Goal: Information Seeking & Learning: Find specific fact

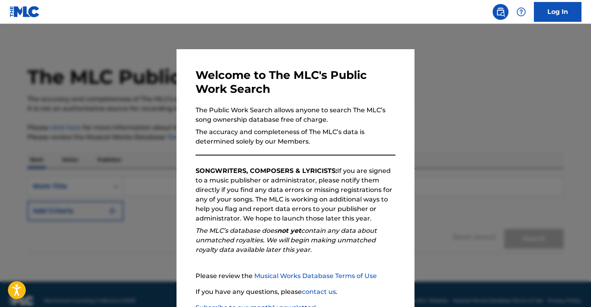
scroll to position [56, 0]
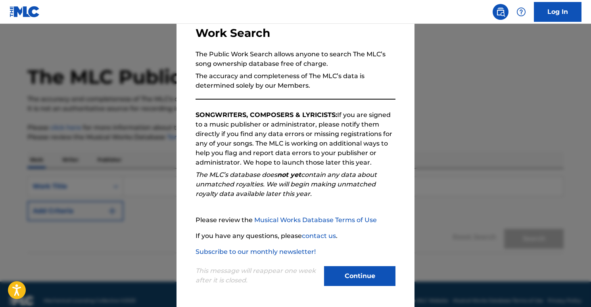
click at [354, 274] on button "Continue" at bounding box center [359, 276] width 71 height 20
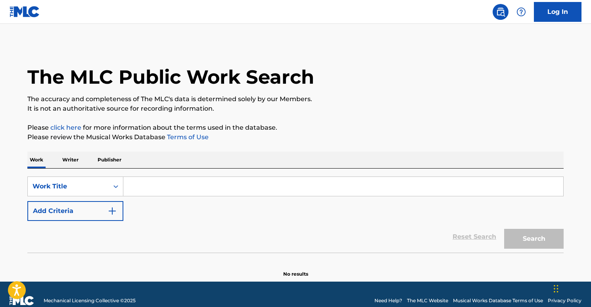
click at [112, 207] on img "Search Form" at bounding box center [113, 211] width 10 height 10
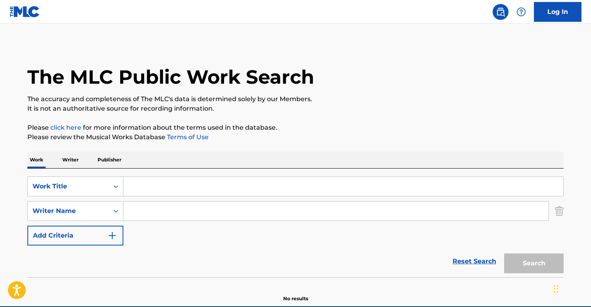
click at [137, 216] on input "Search Form" at bounding box center [335, 211] width 425 height 19
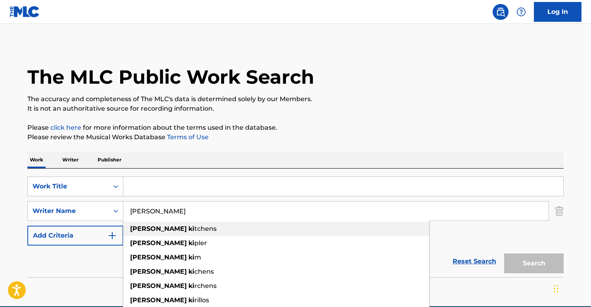
click at [194, 231] on span "tchens" at bounding box center [205, 229] width 22 height 8
type input "[PERSON_NAME]"
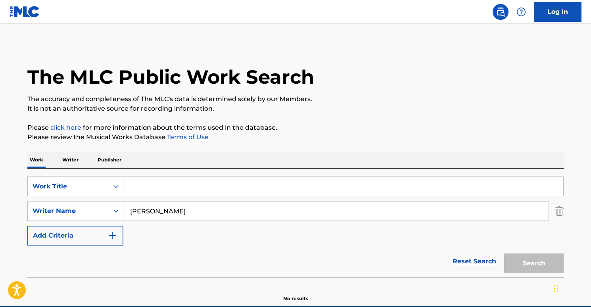
click at [148, 188] on input "Search Form" at bounding box center [343, 186] width 440 height 19
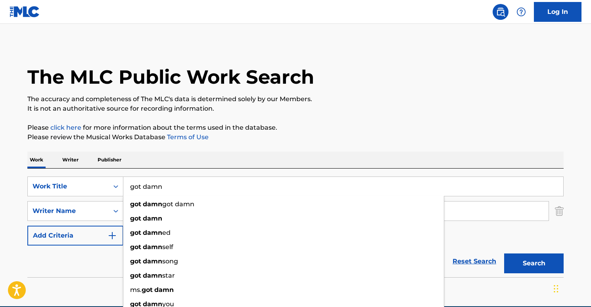
type input "got damn"
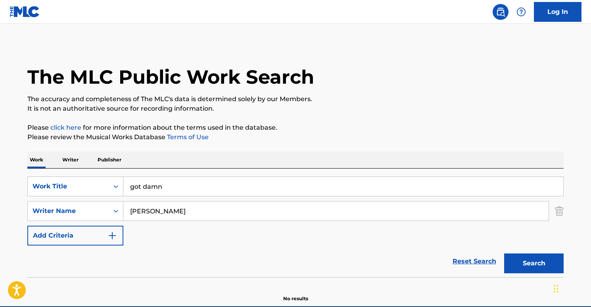
click at [366, 70] on div "The MLC Public Work Search" at bounding box center [295, 73] width 537 height 58
click at [531, 258] on button "Search" at bounding box center [534, 264] width 60 height 20
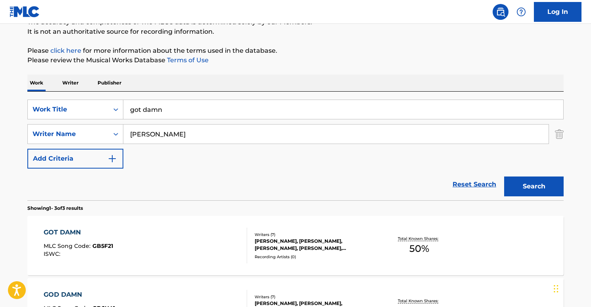
scroll to position [102, 0]
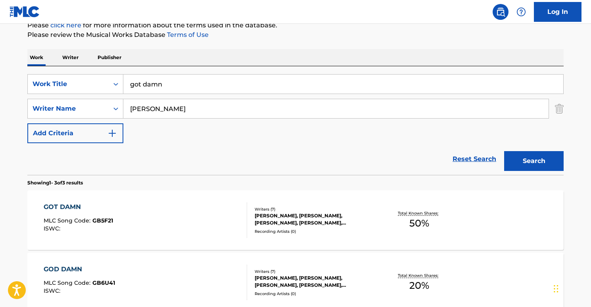
click at [77, 209] on div "GOT DAMN" at bounding box center [78, 207] width 69 height 10
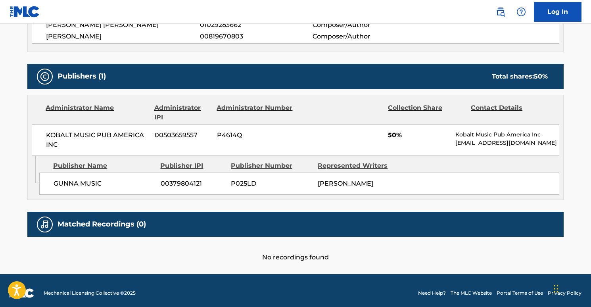
scroll to position [374, 0]
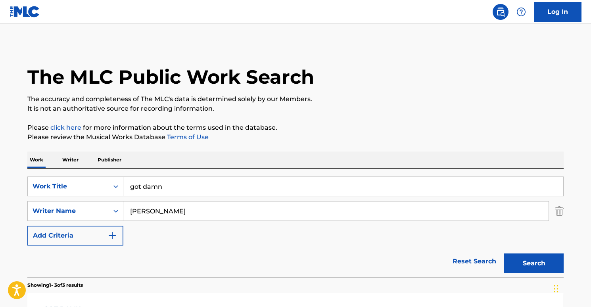
click at [144, 188] on input "got damn" at bounding box center [343, 186] width 440 height 19
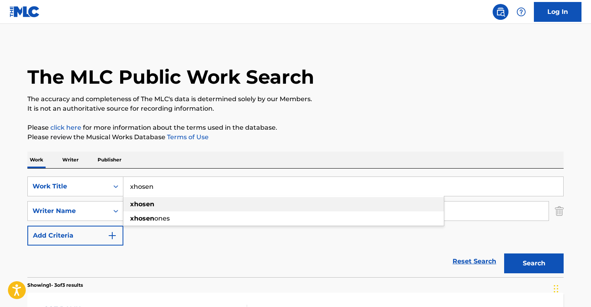
type input "xhosen"
click at [162, 204] on div "xhosen" at bounding box center [283, 204] width 321 height 14
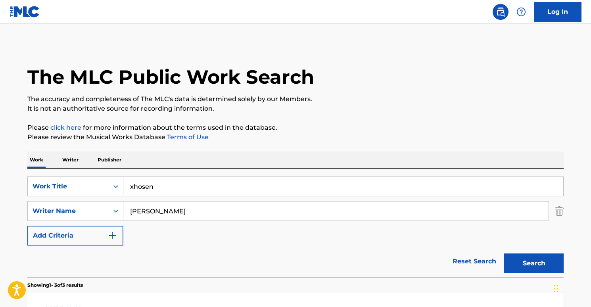
click at [559, 208] on img "Search Form" at bounding box center [559, 211] width 9 height 20
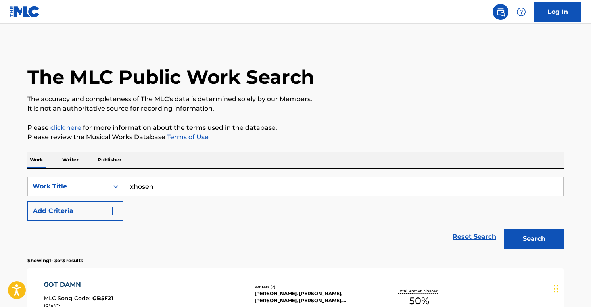
click at [544, 240] on button "Search" at bounding box center [534, 239] width 60 height 20
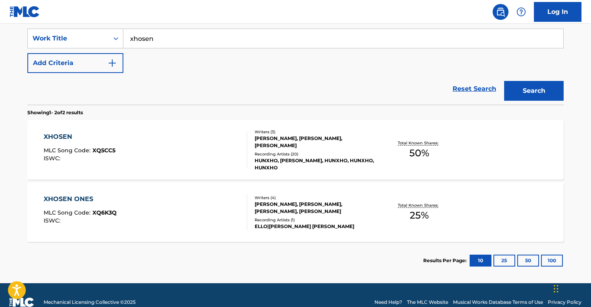
scroll to position [162, 0]
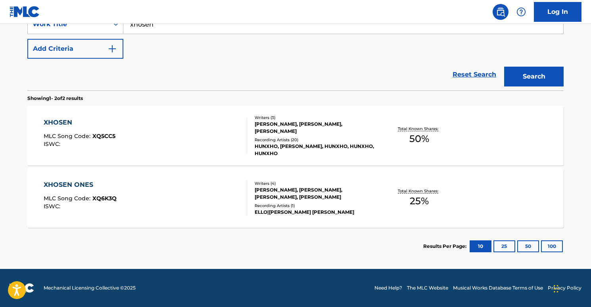
click at [77, 123] on div "XHOSEN" at bounding box center [80, 123] width 72 height 10
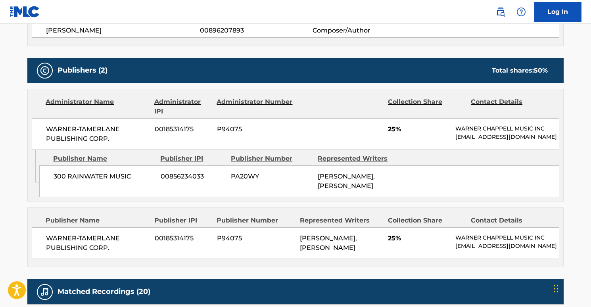
scroll to position [332, 0]
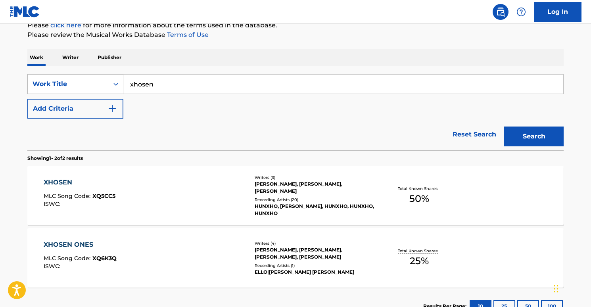
scroll to position [98, 0]
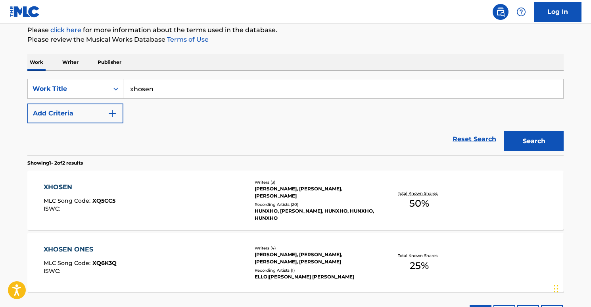
click at [98, 114] on button "Add Criteria" at bounding box center [75, 114] width 96 height 20
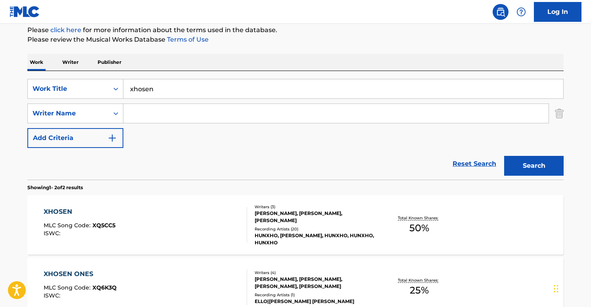
click at [155, 116] on input "Search Form" at bounding box center [335, 113] width 425 height 19
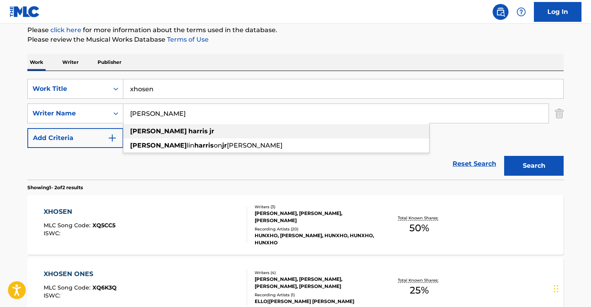
type input "[PERSON_NAME]"
click at [208, 131] on span "Search Form" at bounding box center [209, 131] width 2 height 8
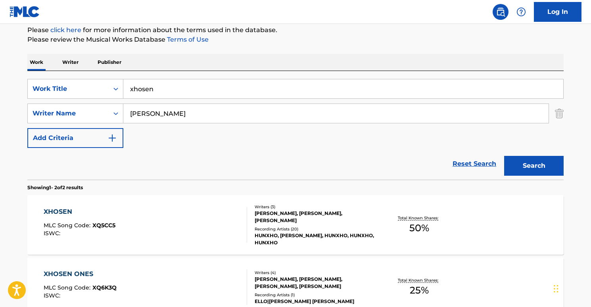
click at [157, 95] on input "xhosen" at bounding box center [343, 88] width 440 height 19
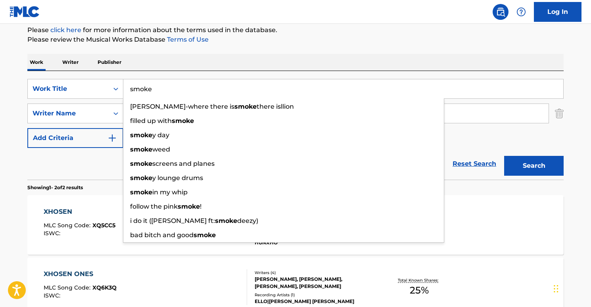
click at [421, 56] on div "Work Writer Publisher" at bounding box center [295, 62] width 537 height 17
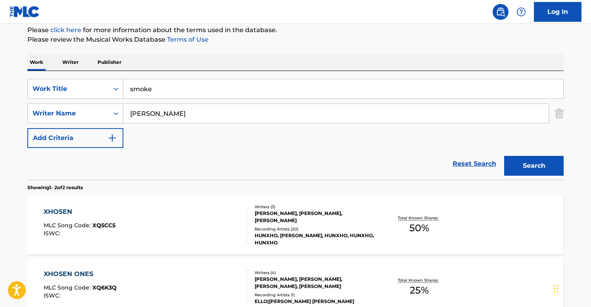
click at [526, 160] on button "Search" at bounding box center [534, 166] width 60 height 20
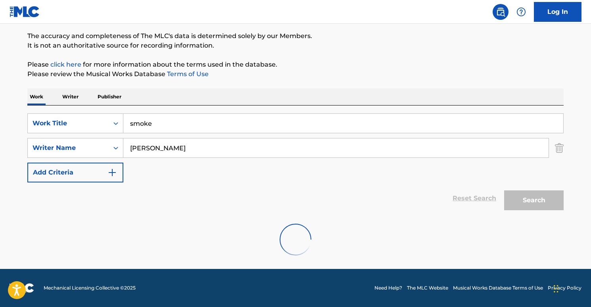
scroll to position [37, 0]
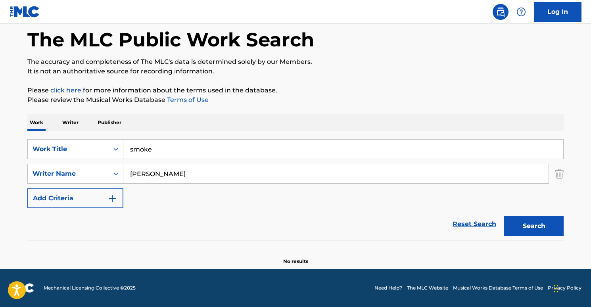
drag, startPoint x: 169, startPoint y: 146, endPoint x: 133, endPoint y: 148, distance: 37.0
click at [133, 148] on input "smoke" at bounding box center [343, 149] width 440 height 19
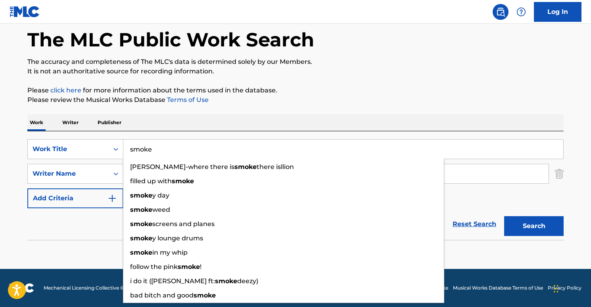
type input "s"
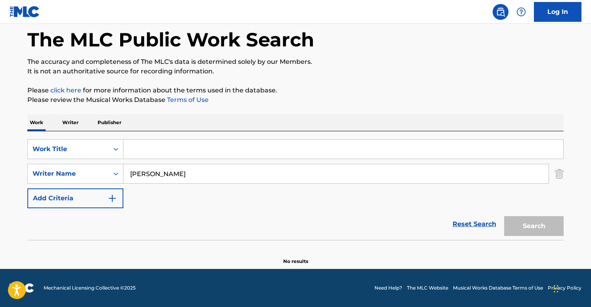
click at [79, 121] on p "Writer" at bounding box center [70, 122] width 21 height 17
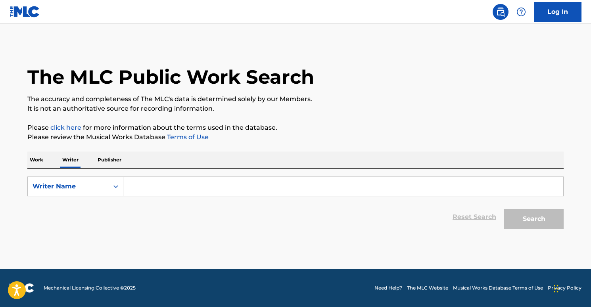
click at [175, 185] on input "Search Form" at bounding box center [343, 186] width 440 height 19
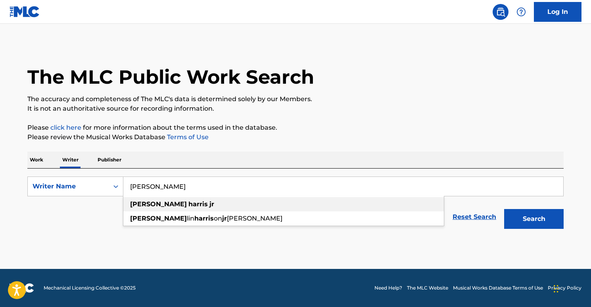
click at [205, 202] on div "[PERSON_NAME]" at bounding box center [283, 204] width 321 height 14
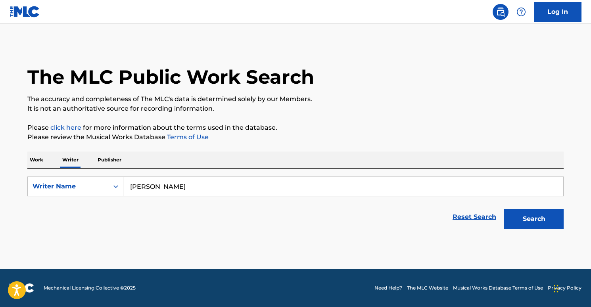
click at [527, 213] on button "Search" at bounding box center [534, 219] width 60 height 20
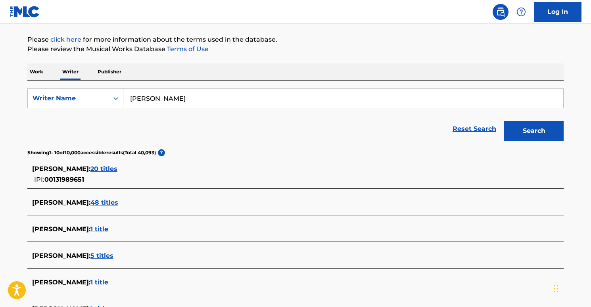
scroll to position [55, 0]
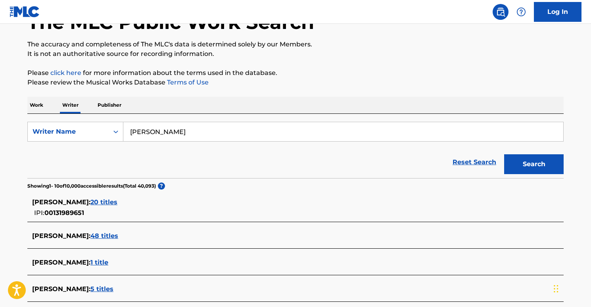
drag, startPoint x: 169, startPoint y: 133, endPoint x: 183, endPoint y: 133, distance: 14.3
click at [183, 133] on input "[PERSON_NAME]" at bounding box center [343, 131] width 440 height 19
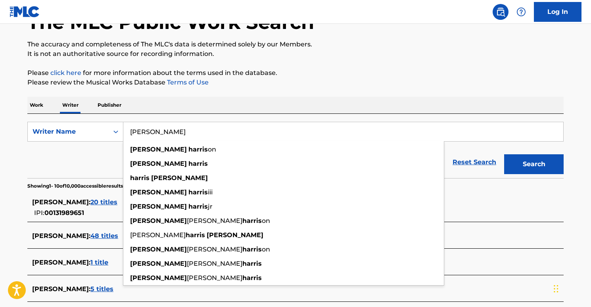
drag, startPoint x: 147, startPoint y: 132, endPoint x: 151, endPoint y: 133, distance: 4.1
click at [147, 132] on input "[PERSON_NAME]" at bounding box center [343, 131] width 440 height 19
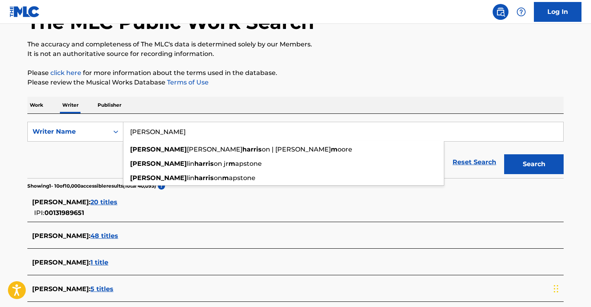
type input "[PERSON_NAME]"
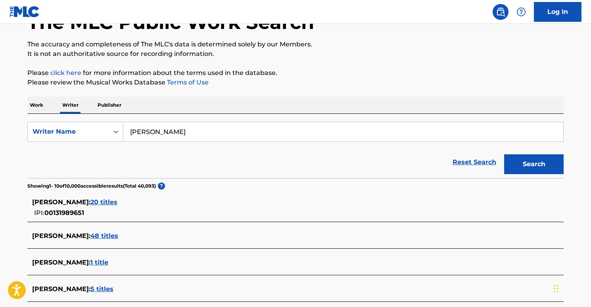
click at [532, 162] on button "Search" at bounding box center [534, 164] width 60 height 20
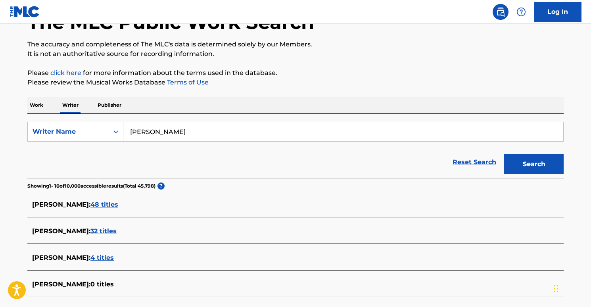
click at [108, 203] on span "48 titles" at bounding box center [104, 205] width 28 height 8
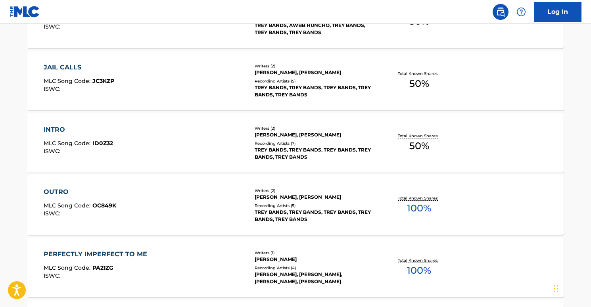
scroll to position [529, 0]
click at [123, 132] on div "INTRO MLC Song Code : ID0Z32 ISWC :" at bounding box center [146, 143] width 204 height 36
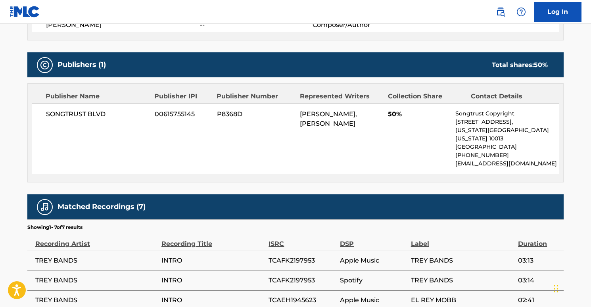
scroll to position [326, 0]
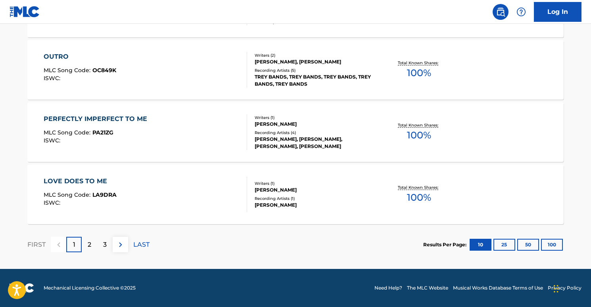
click at [85, 245] on div "2" at bounding box center [89, 244] width 15 height 15
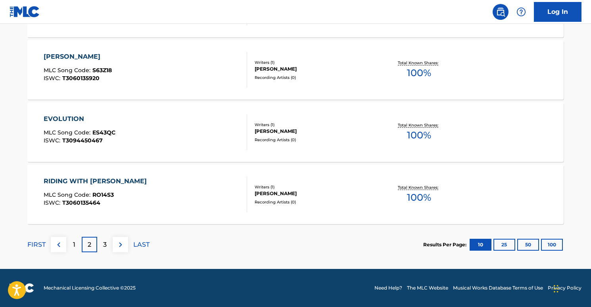
click at [108, 243] on div "3" at bounding box center [104, 244] width 15 height 15
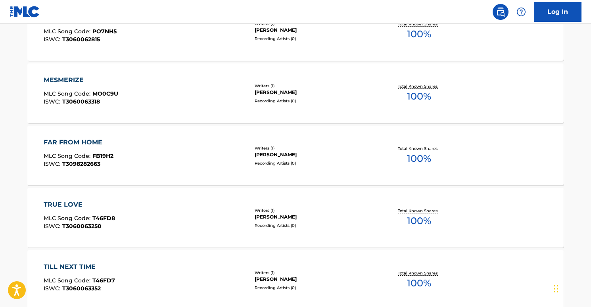
scroll to position [159, 0]
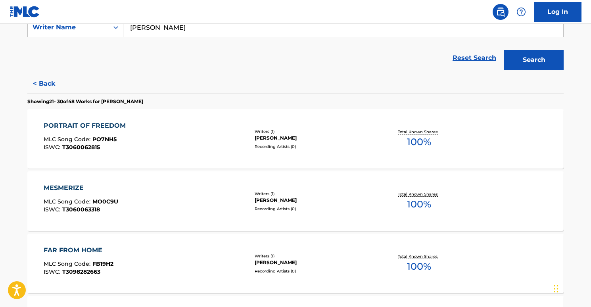
click at [119, 127] on div "PORTRAIT OF FREEDOM" at bounding box center [87, 126] width 86 height 10
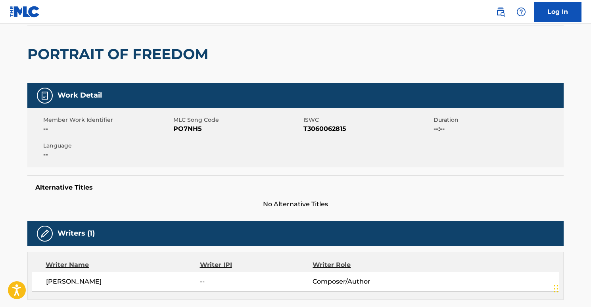
scroll to position [262, 0]
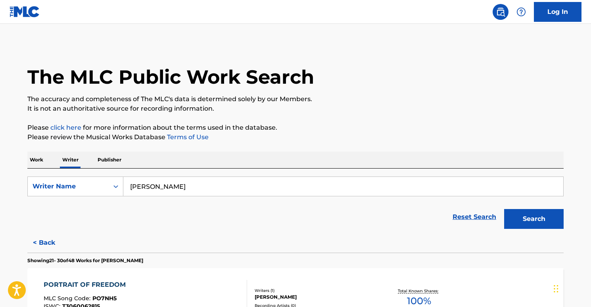
click at [42, 160] on p "Work" at bounding box center [36, 160] width 18 height 17
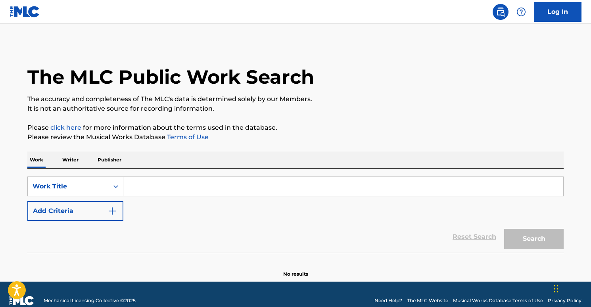
click at [178, 183] on input "Search Form" at bounding box center [343, 186] width 440 height 19
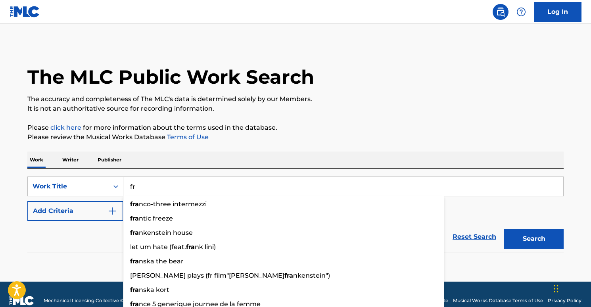
type input "f"
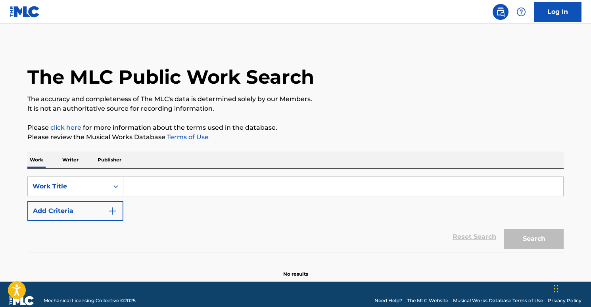
click at [107, 212] on button "Add Criteria" at bounding box center [75, 211] width 96 height 20
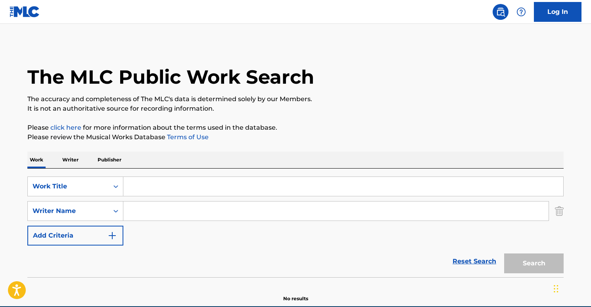
click at [169, 212] on input "Search Form" at bounding box center [335, 211] width 425 height 19
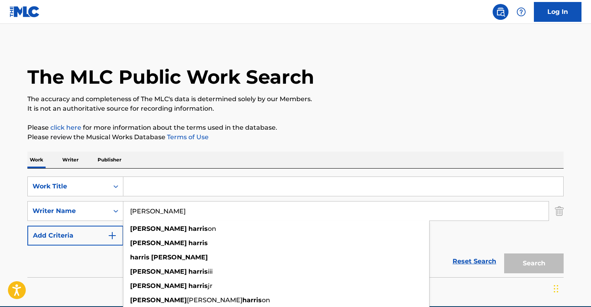
type input "[PERSON_NAME]"
click at [402, 142] on div "The MLC Public Work Search The accuracy and completeness of The MLC's data is d…" at bounding box center [296, 173] width 556 height 259
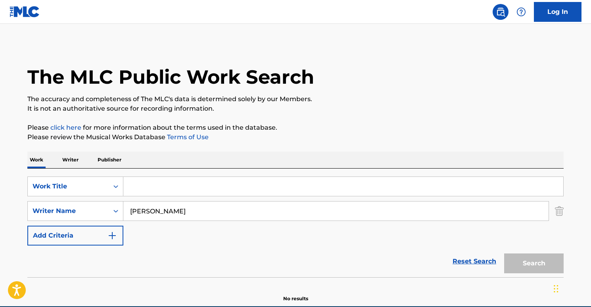
click at [211, 179] on input "Search Form" at bounding box center [343, 186] width 440 height 19
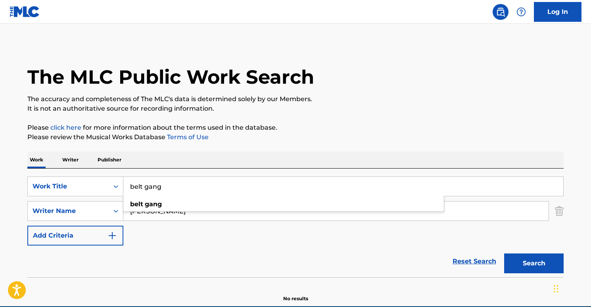
type input "belt gang"
click at [534, 259] on button "Search" at bounding box center [534, 264] width 60 height 20
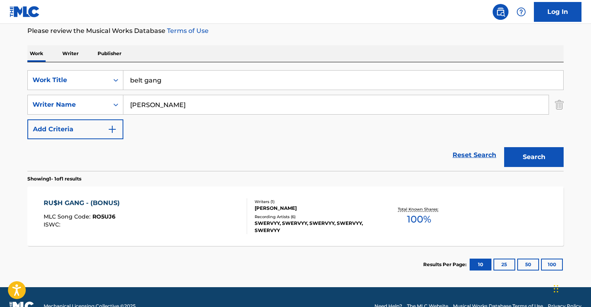
scroll to position [121, 0]
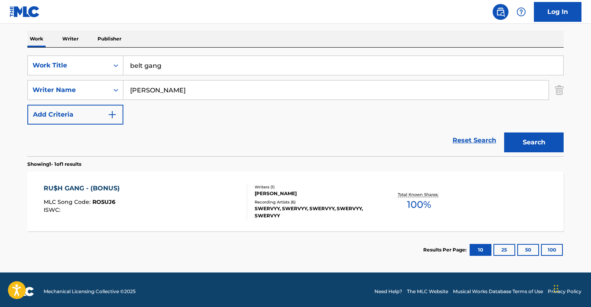
click at [180, 184] on div "RU$H GANG - (BONUS) MLC Song Code : RO5UJ6 ISWC :" at bounding box center [146, 202] width 204 height 36
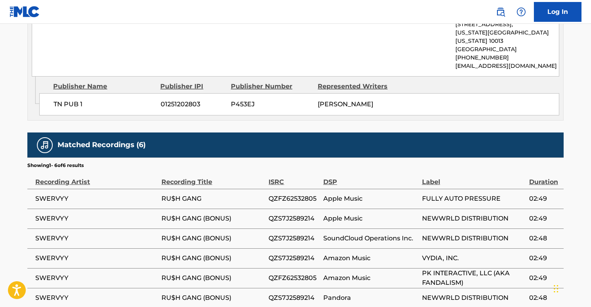
scroll to position [385, 0]
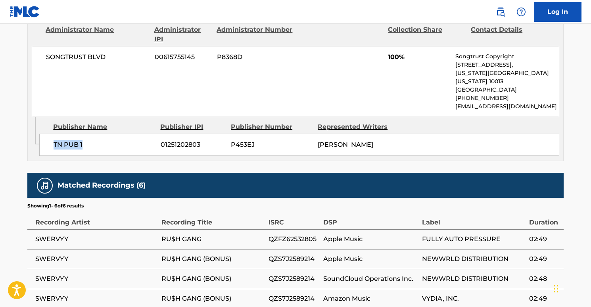
drag, startPoint x: 50, startPoint y: 133, endPoint x: 91, endPoint y: 139, distance: 41.8
click at [91, 139] on div "TN PUB 1 01251202803 P453EJ [PERSON_NAME]" at bounding box center [299, 145] width 520 height 22
copy span "TN PUB 1"
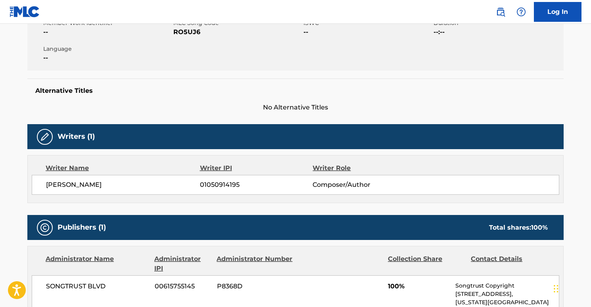
scroll to position [82, 0]
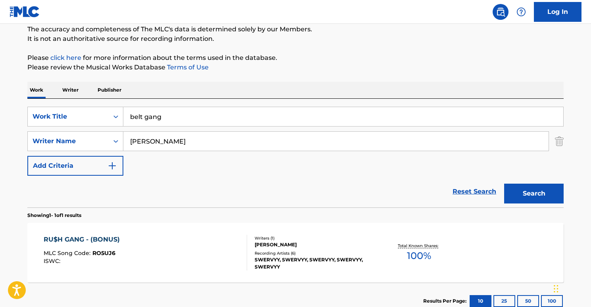
scroll to position [68, 0]
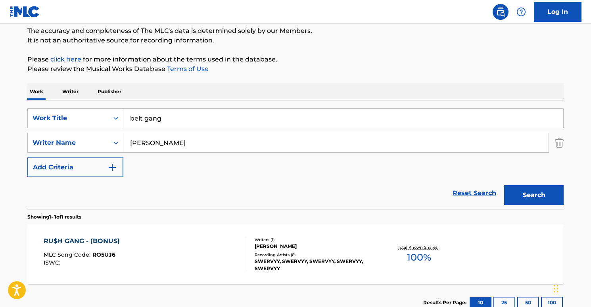
click at [114, 91] on p "Publisher" at bounding box center [109, 91] width 29 height 17
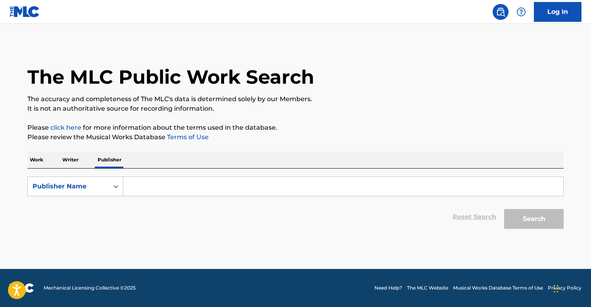
click at [187, 178] on input "Search Form" at bounding box center [343, 186] width 440 height 19
paste input "TN PUB 1"
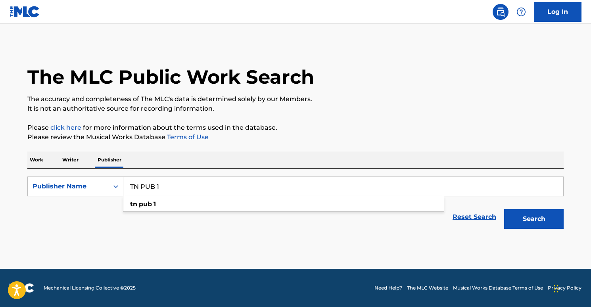
type input "TN PUB 1"
click at [517, 218] on button "Search" at bounding box center [534, 219] width 60 height 20
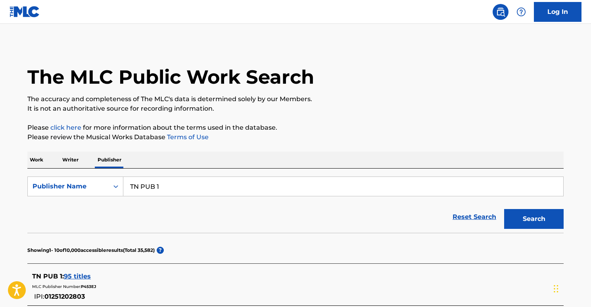
scroll to position [167, 0]
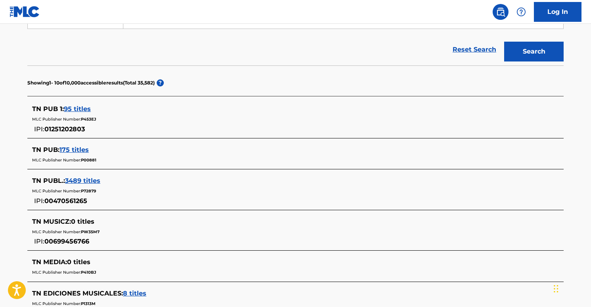
click at [78, 108] on span "95 titles" at bounding box center [77, 109] width 27 height 8
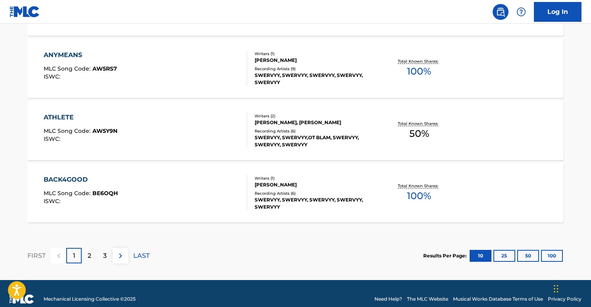
scroll to position [697, 0]
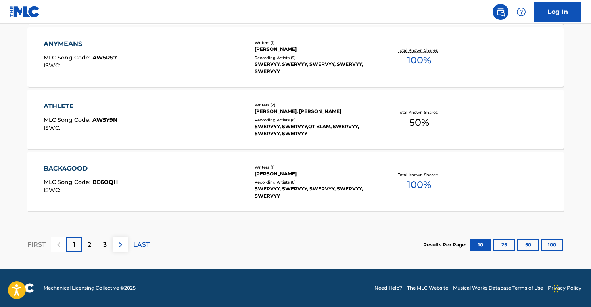
click at [87, 242] on div "2" at bounding box center [89, 244] width 15 height 15
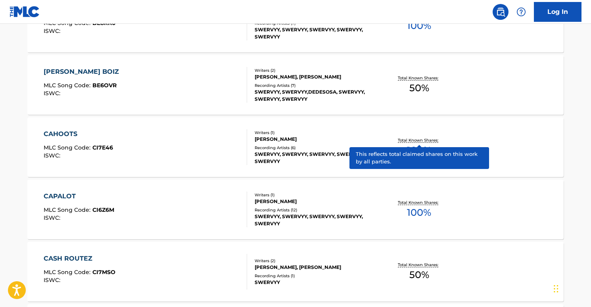
scroll to position [562, 0]
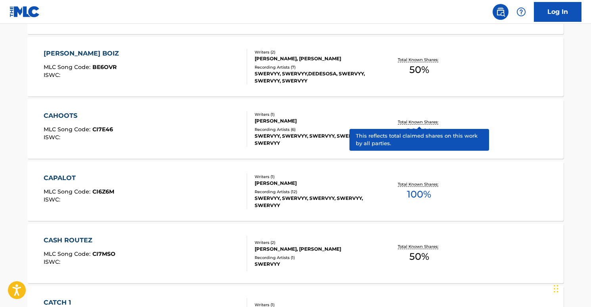
click at [64, 113] on div "CAHOOTS" at bounding box center [78, 116] width 69 height 10
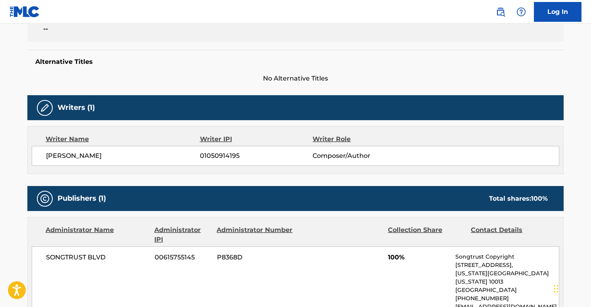
scroll to position [257, 0]
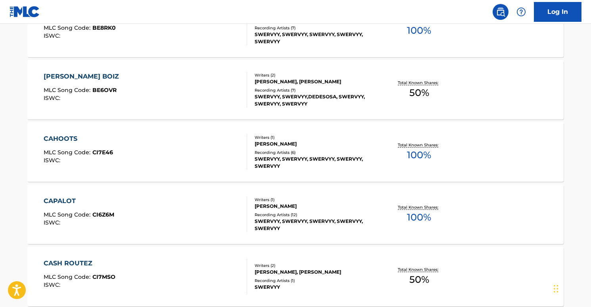
scroll to position [697, 0]
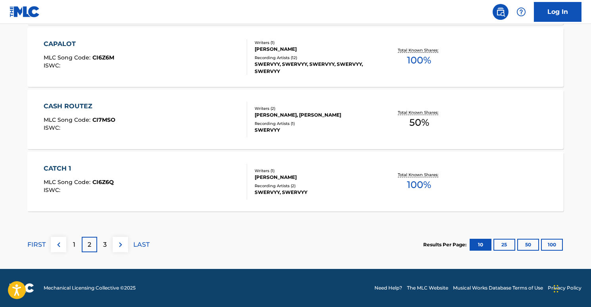
click at [106, 243] on p "3" at bounding box center [105, 245] width 4 height 10
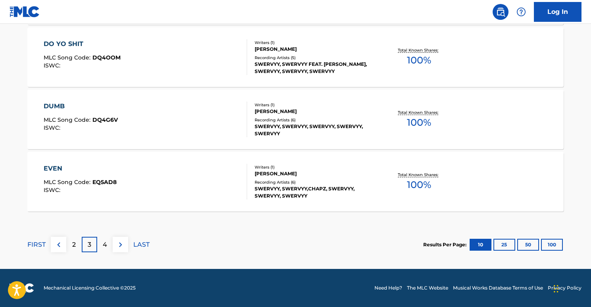
click at [137, 177] on div "EVEN MLC Song Code : EQ5AD8 ISWC :" at bounding box center [146, 182] width 204 height 36
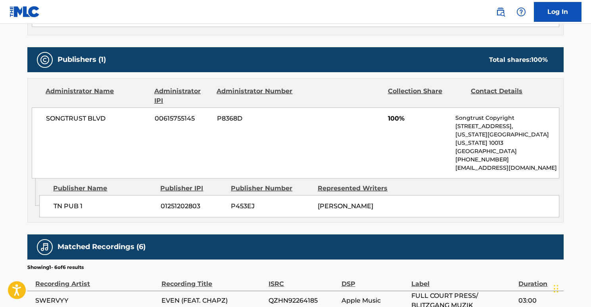
scroll to position [318, 0]
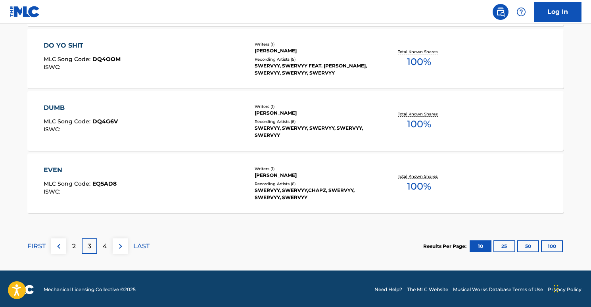
scroll to position [697, 0]
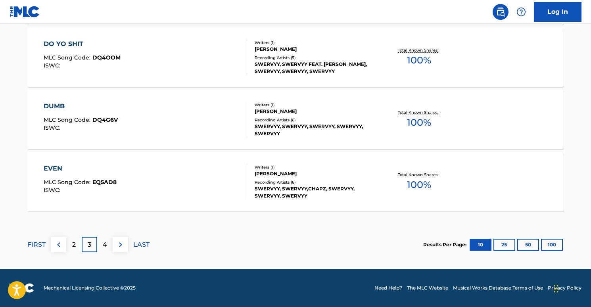
click at [72, 244] on p "2" at bounding box center [74, 245] width 4 height 10
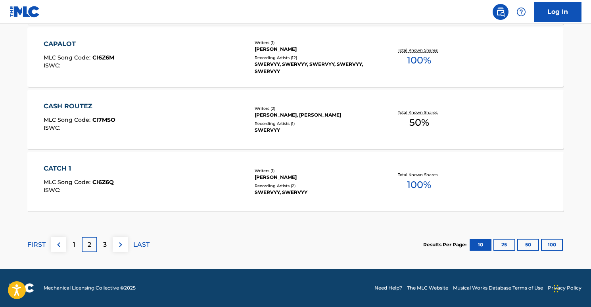
click at [116, 244] on img at bounding box center [121, 245] width 10 height 10
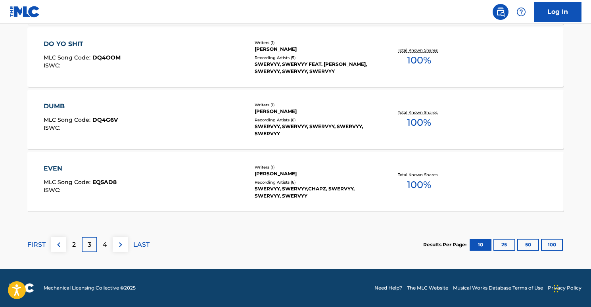
click at [111, 246] on div "4" at bounding box center [104, 244] width 15 height 15
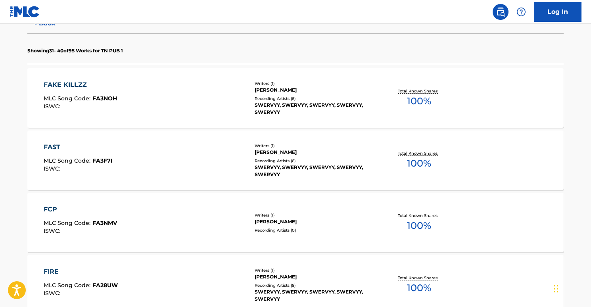
scroll to position [210, 0]
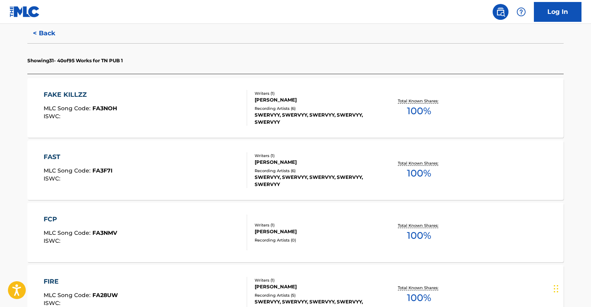
click at [84, 106] on span "MLC Song Code :" at bounding box center [68, 108] width 49 height 7
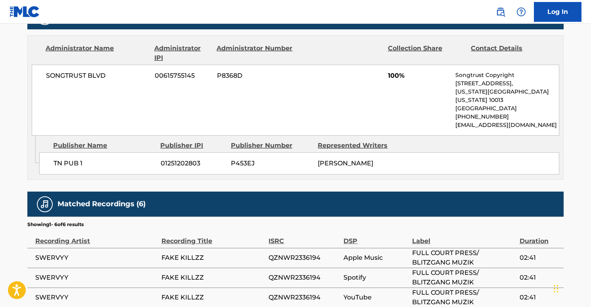
scroll to position [389, 0]
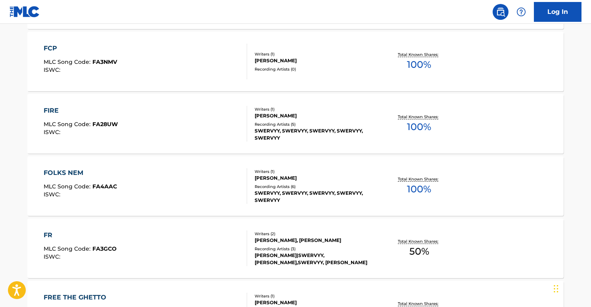
scroll to position [384, 0]
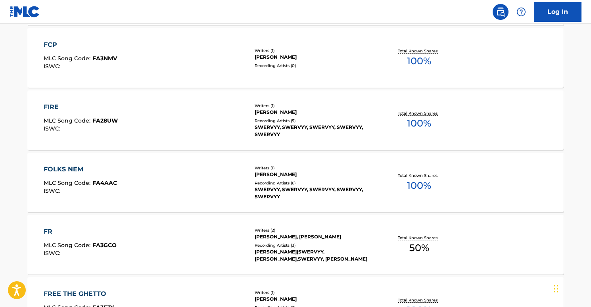
click at [127, 160] on div "FOLKS NEM MLC Song Code : FA4AAC ISWC : Writers ( 1 ) [PERSON_NAME] Recording A…" at bounding box center [295, 183] width 537 height 60
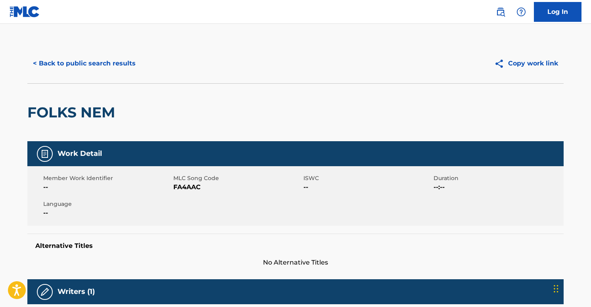
scroll to position [392, 0]
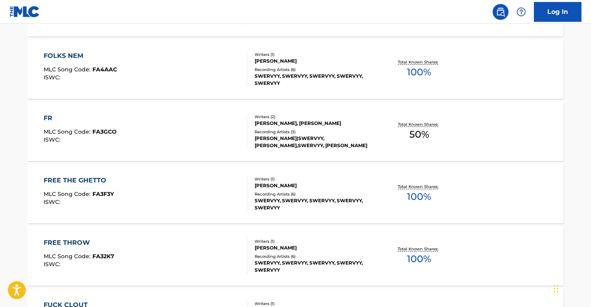
scroll to position [697, 0]
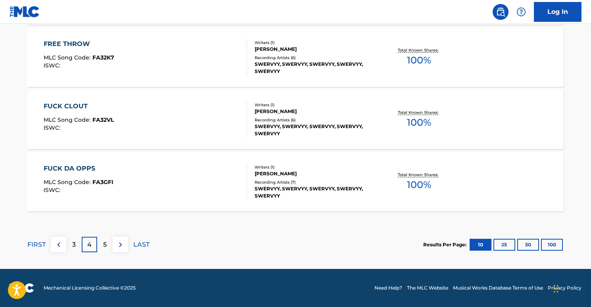
click at [164, 164] on div "FUCK DA OPPS MLC Song Code : FA3GFI ISWC :" at bounding box center [146, 182] width 204 height 36
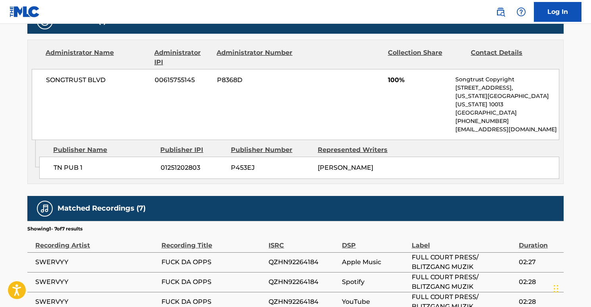
scroll to position [381, 0]
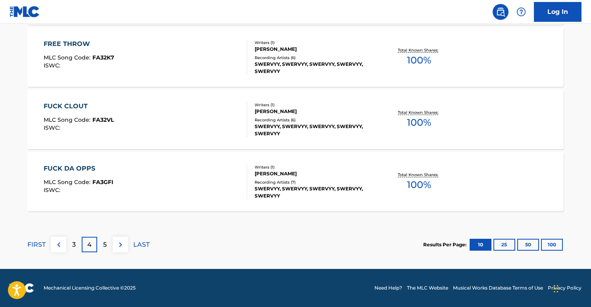
click at [104, 240] on p "5" at bounding box center [105, 245] width 4 height 10
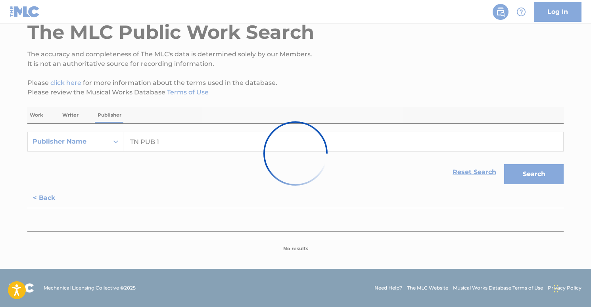
scroll to position [697, 0]
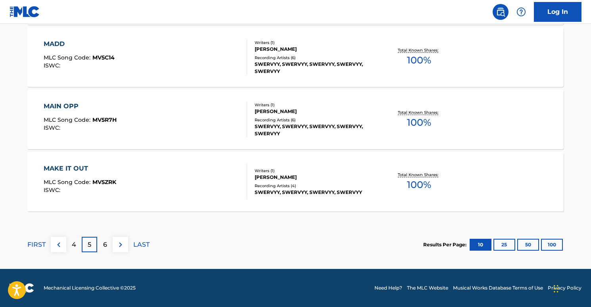
click at [102, 166] on div "MAKE IT OUT" at bounding box center [80, 169] width 73 height 10
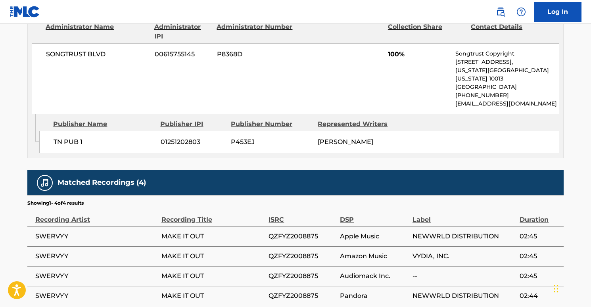
scroll to position [392, 0]
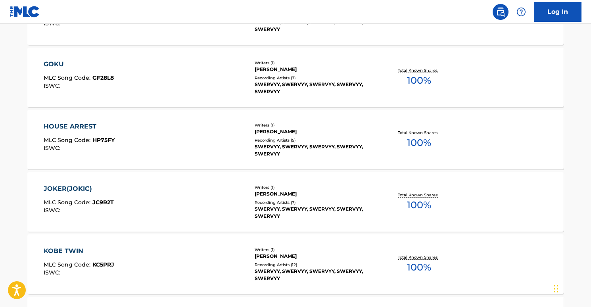
scroll to position [391, 0]
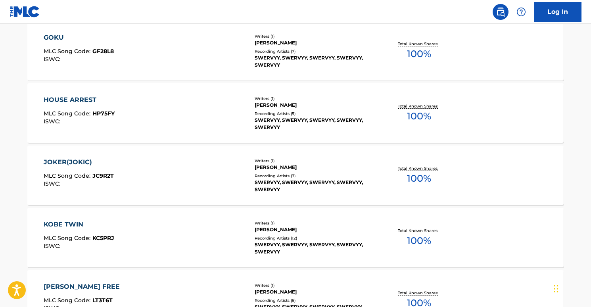
click at [133, 167] on div "JOKER(JOKIC) MLC Song Code : JC9R2T ISWC :" at bounding box center [146, 176] width 204 height 36
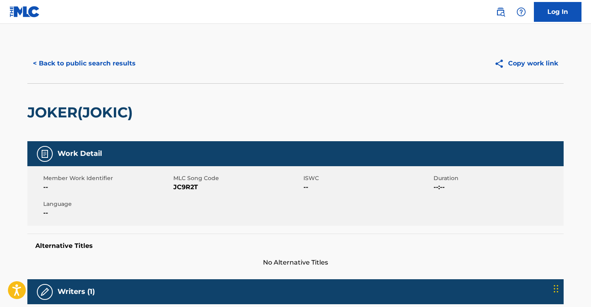
scroll to position [275, 0]
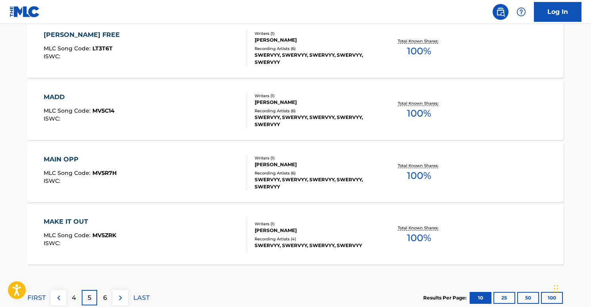
scroll to position [657, 0]
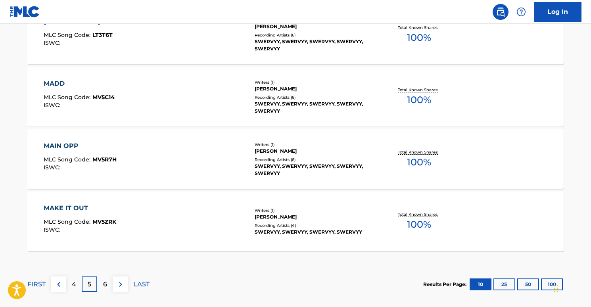
click at [162, 134] on div "MAIN OPP MLC Song Code : MV5R7H ISWC : Writers ( 1 ) [PERSON_NAME] Recording Ar…" at bounding box center [295, 159] width 537 height 60
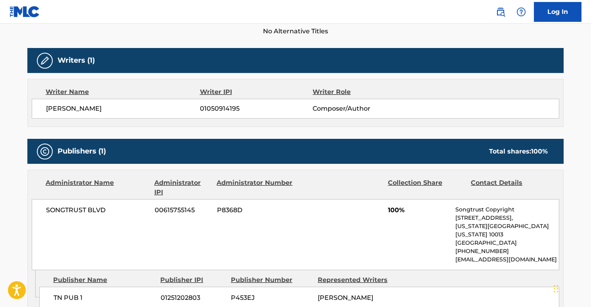
scroll to position [259, 0]
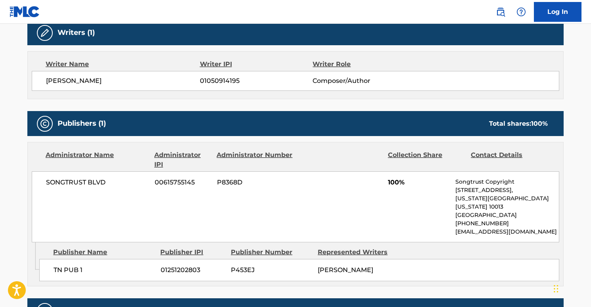
click at [90, 182] on span "SONGTRUST BLVD" at bounding box center [97, 183] width 103 height 10
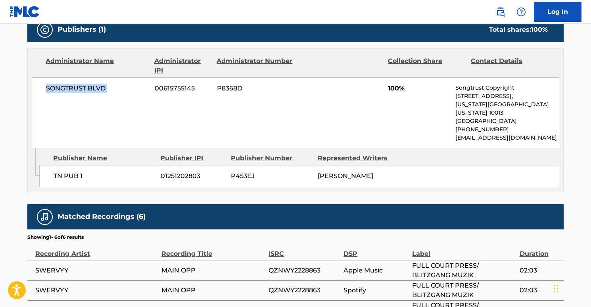
scroll to position [467, 0]
